Goal: Information Seeking & Learning: Learn about a topic

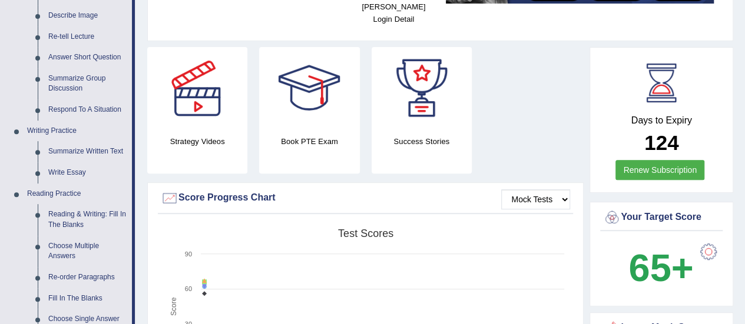
scroll to position [118, 0]
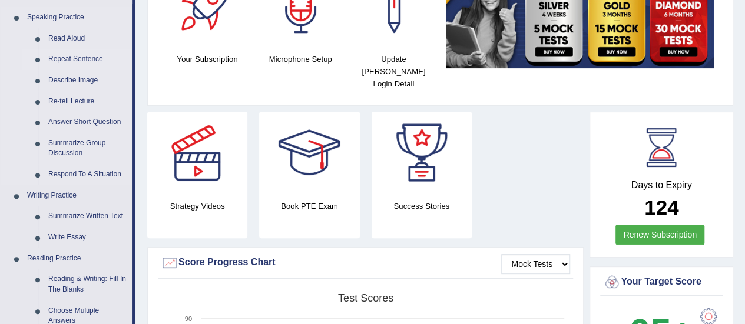
click at [72, 59] on link "Repeat Sentence" at bounding box center [87, 59] width 89 height 21
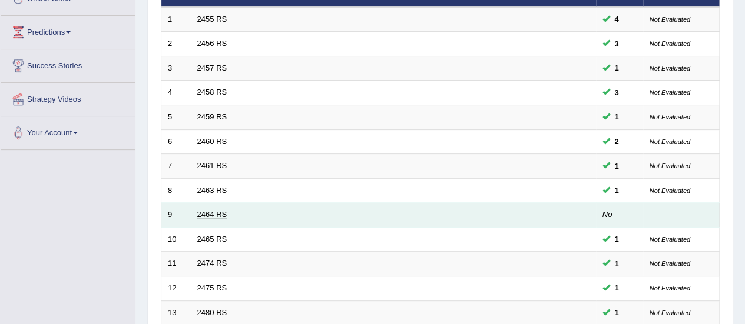
click at [213, 211] on link "2464 RS" at bounding box center [212, 214] width 30 height 9
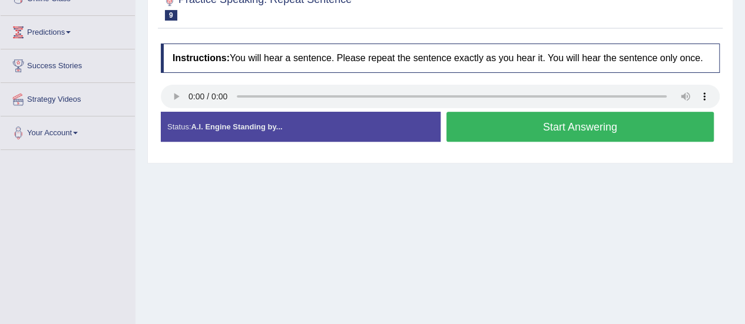
click at [539, 124] on button "Start Answering" at bounding box center [580, 127] width 268 height 30
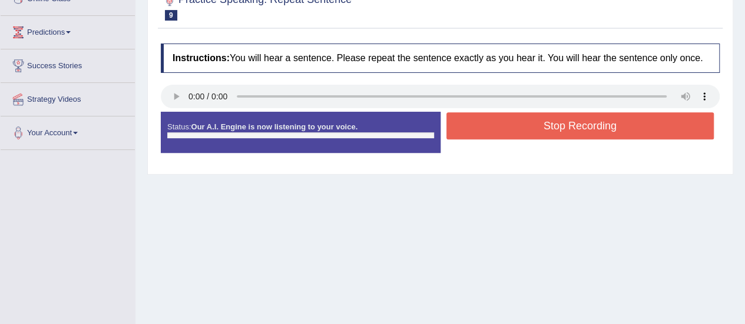
click at [539, 124] on button "Stop Recording" at bounding box center [580, 125] width 268 height 27
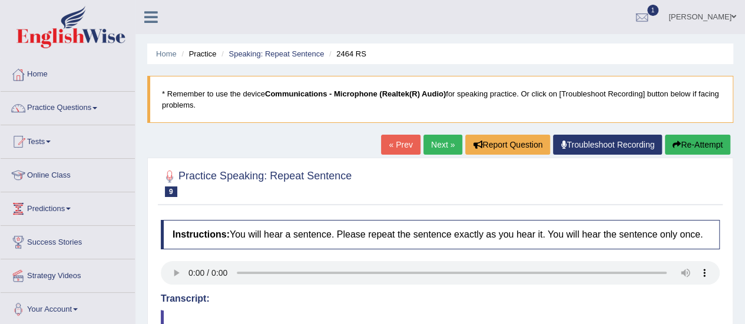
click at [442, 149] on link "Next »" at bounding box center [442, 145] width 39 height 20
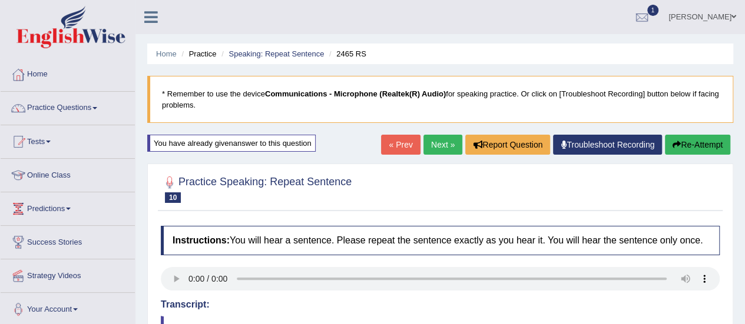
click at [443, 147] on link "Next »" at bounding box center [442, 145] width 39 height 20
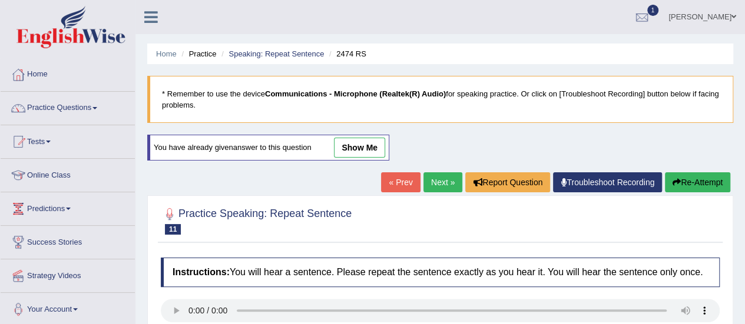
click at [369, 148] on link "show me" at bounding box center [359, 148] width 51 height 20
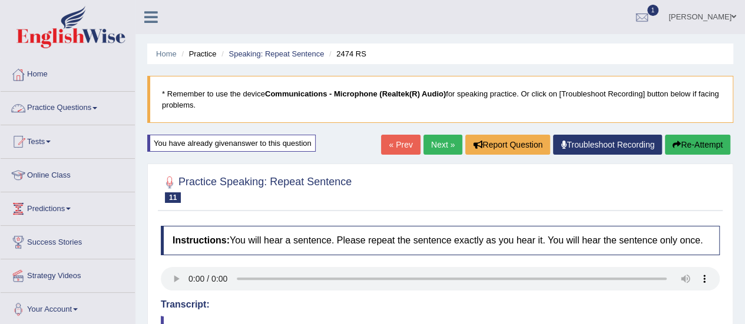
click at [95, 116] on link "Practice Questions" at bounding box center [68, 106] width 134 height 29
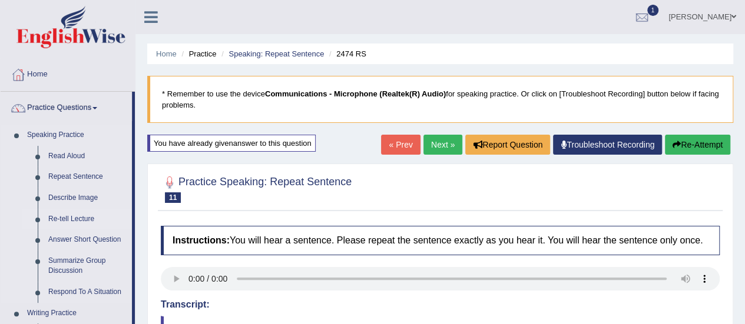
click at [81, 218] on link "Re-tell Lecture" at bounding box center [87, 219] width 89 height 21
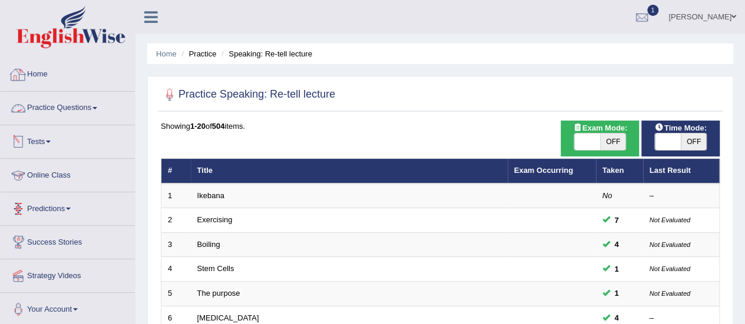
click at [52, 100] on link "Practice Questions" at bounding box center [68, 106] width 134 height 29
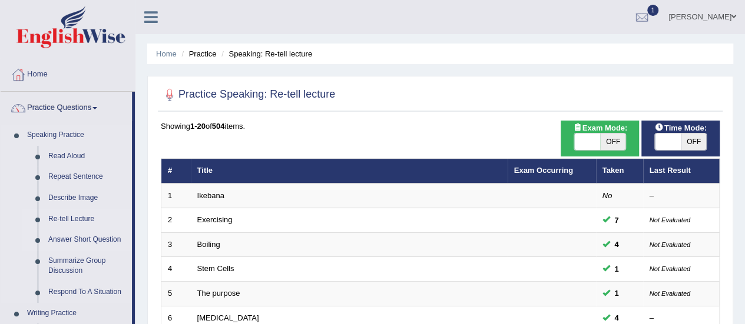
click at [75, 235] on link "Answer Short Question" at bounding box center [87, 240] width 89 height 21
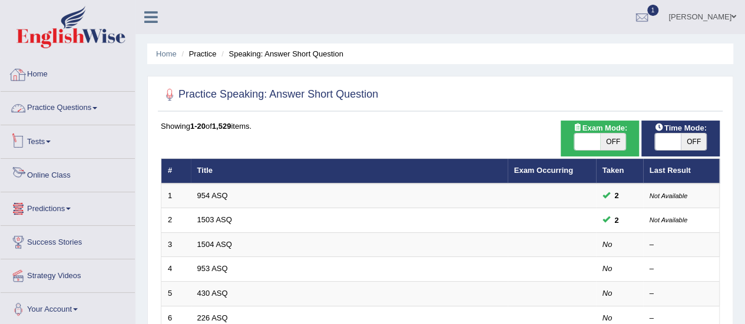
click at [64, 104] on link "Practice Questions" at bounding box center [68, 106] width 134 height 29
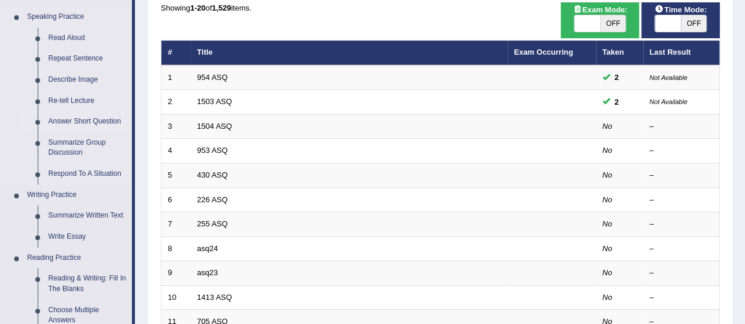
scroll to position [118, 0]
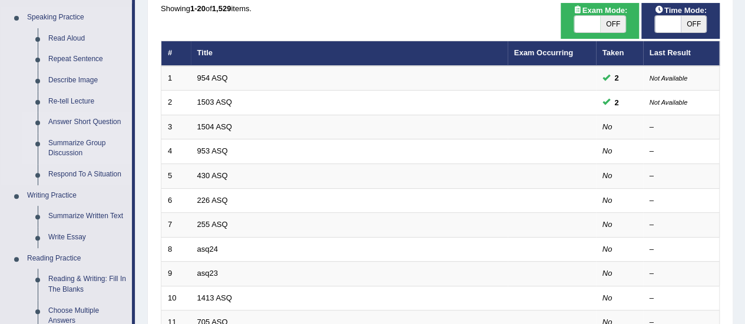
click at [82, 144] on link "Summarize Group Discussion" at bounding box center [87, 148] width 89 height 31
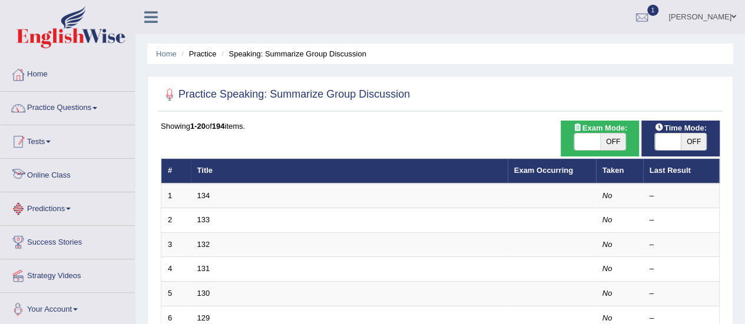
click at [81, 108] on link "Practice Questions" at bounding box center [68, 106] width 134 height 29
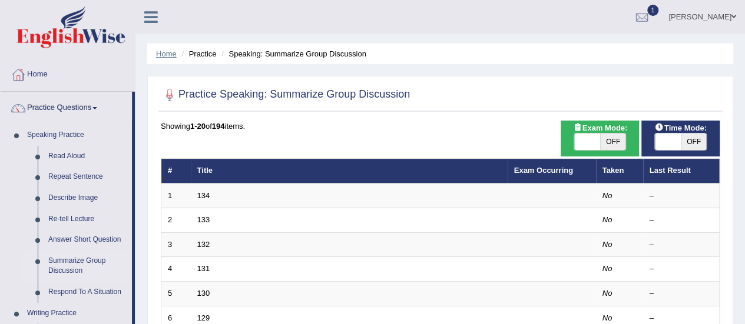
click at [161, 54] on link "Home" at bounding box center [166, 53] width 21 height 9
